Goal: Navigation & Orientation: Find specific page/section

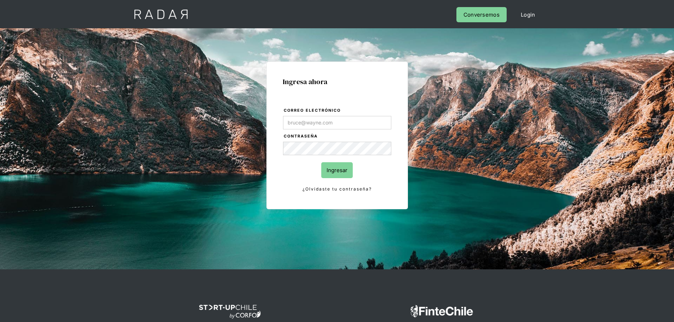
click at [312, 124] on input "Correo electrónico" at bounding box center [337, 122] width 108 height 13
type input "[PERSON_NAME][EMAIL_ADDRESS][PERSON_NAME][DOMAIN_NAME]"
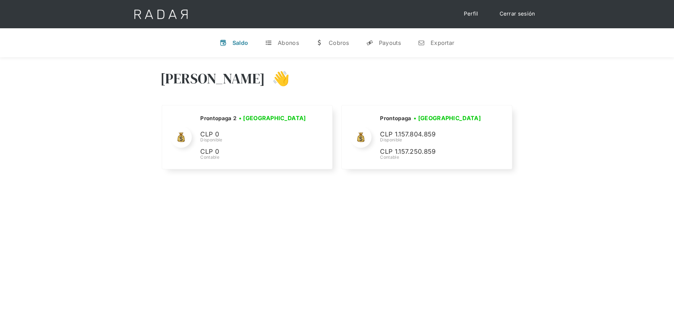
drag, startPoint x: 126, startPoint y: 201, endPoint x: 437, endPoint y: 219, distance: 311.7
click at [135, 202] on div "[PERSON_NAME] 👋 Cargando tus cuentas... Nombre de la empresa • [GEOGRAPHIC_DATA…" at bounding box center [337, 218] width 674 height 322
drag, startPoint x: 531, startPoint y: 88, endPoint x: 462, endPoint y: 86, distance: 69.0
click at [491, 87] on div "[PERSON_NAME] 👋 Cargando tus cuentas... Nombre de la empresa • [GEOGRAPHIC_DATA…" at bounding box center [337, 120] width 674 height 127
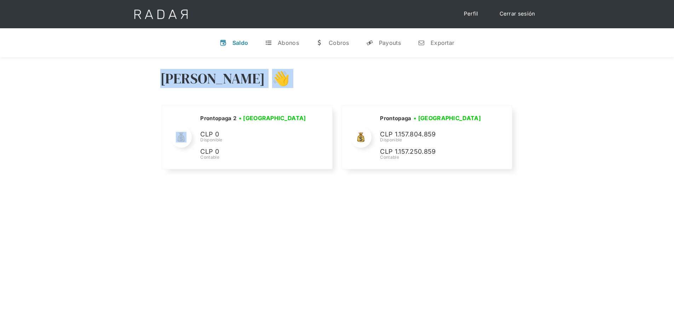
drag, startPoint x: 125, startPoint y: 170, endPoint x: 185, endPoint y: 225, distance: 80.9
click at [156, 222] on div "[PERSON_NAME] 👋 Cargando tus cuentas... Nombre de la empresa • [GEOGRAPHIC_DATA…" at bounding box center [337, 218] width 674 height 322
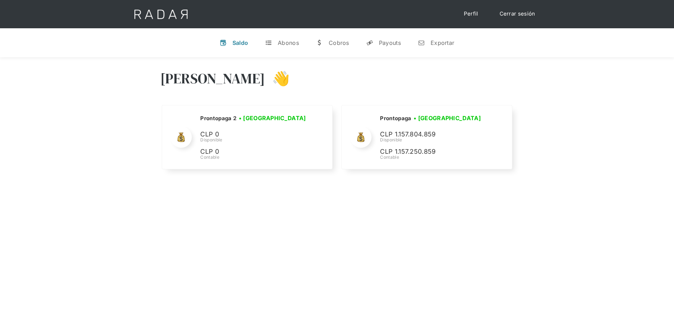
click at [538, 197] on div "[PERSON_NAME] 👋 Cargando tus cuentas... Nombre de la empresa • [GEOGRAPHIC_DATA…" at bounding box center [337, 218] width 674 height 322
drag, startPoint x: 150, startPoint y: 193, endPoint x: 433, endPoint y: 189, distance: 282.6
click at [155, 193] on div "[PERSON_NAME] 👋 Cargando tus cuentas... Nombre de la empresa • [GEOGRAPHIC_DATA…" at bounding box center [337, 218] width 674 height 322
drag, startPoint x: 555, startPoint y: 175, endPoint x: 550, endPoint y: 114, distance: 61.4
click at [556, 169] on div "[PERSON_NAME] 👋 Cargando tus cuentas... Nombre de la empresa • [GEOGRAPHIC_DATA…" at bounding box center [337, 120] width 674 height 127
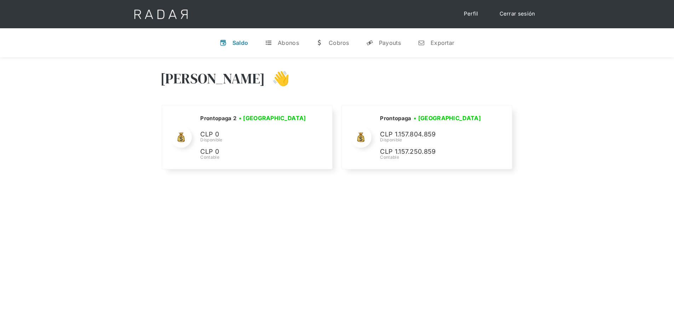
drag, startPoint x: 487, startPoint y: 58, endPoint x: 166, endPoint y: 56, distance: 321.1
click at [170, 56] on div "v Saldo t Abonos w Cobros y Payouts n Exportar [PERSON_NAME] 👋 Cargando tus cue…" at bounding box center [337, 203] width 674 height 351
click at [152, 59] on div "[PERSON_NAME] 👋 Cargando tus cuentas... Nombre de la empresa • [GEOGRAPHIC_DATA…" at bounding box center [337, 120] width 674 height 127
click at [141, 68] on div "[PERSON_NAME] 👋 Cargando tus cuentas... Nombre de la empresa • [GEOGRAPHIC_DATA…" at bounding box center [337, 120] width 674 height 127
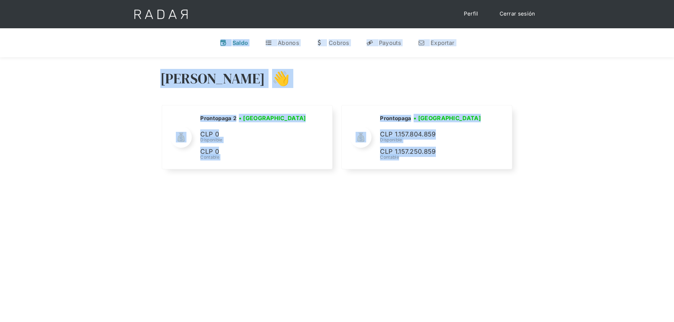
drag, startPoint x: 146, startPoint y: 51, endPoint x: 529, endPoint y: 182, distance: 405.0
click at [529, 182] on div "v Saldo t Abonos w Cobros y Payouts n Exportar [PERSON_NAME] 👋 Cargando tus cue…" at bounding box center [337, 203] width 674 height 351
click at [529, 182] on div "[PERSON_NAME] 👋 Cargando tus cuentas... Nombre de la empresa • [GEOGRAPHIC_DATA…" at bounding box center [337, 120] width 674 height 127
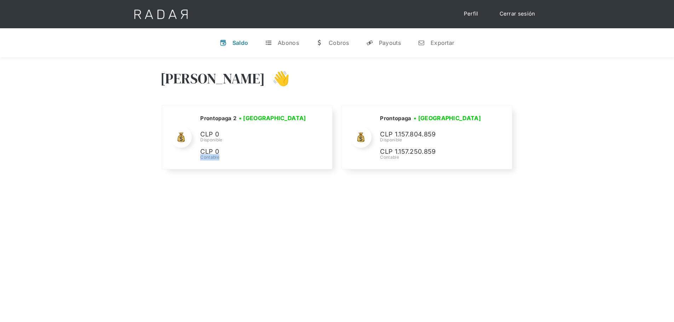
drag, startPoint x: 170, startPoint y: 293, endPoint x: 281, endPoint y: 287, distance: 110.9
click at [281, 287] on div "[PERSON_NAME] 👋 Cargando tus cuentas... Nombre de la empresa • [GEOGRAPHIC_DATA…" at bounding box center [337, 218] width 674 height 322
